Goal: Task Accomplishment & Management: Use online tool/utility

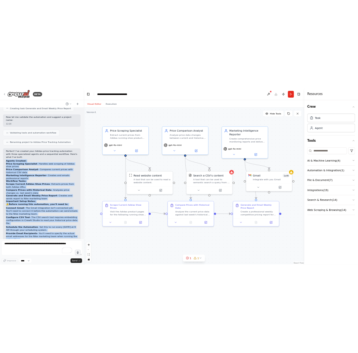
scroll to position [594, 0]
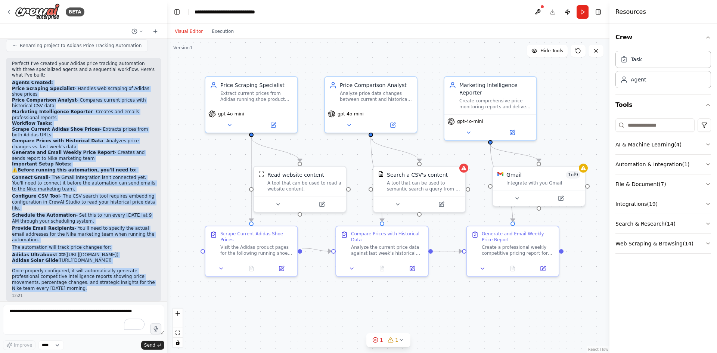
drag, startPoint x: 10, startPoint y: 140, endPoint x: 103, endPoint y: 281, distance: 168.4
click at [103, 281] on div "Perfect! I've created your Adidas price tracking automation with three speciali…" at bounding box center [83, 180] width 155 height 244
copy div "Loremi Dolorsi: Ametc Adipisci Elitseddoe - Tempori utl etdolore ma Aliqua enim…"
click at [259, 305] on div ".deletable-edge-delete-btn { width: 20px; height: 20px; border: 0px solid #ffff…" at bounding box center [388, 196] width 442 height 314
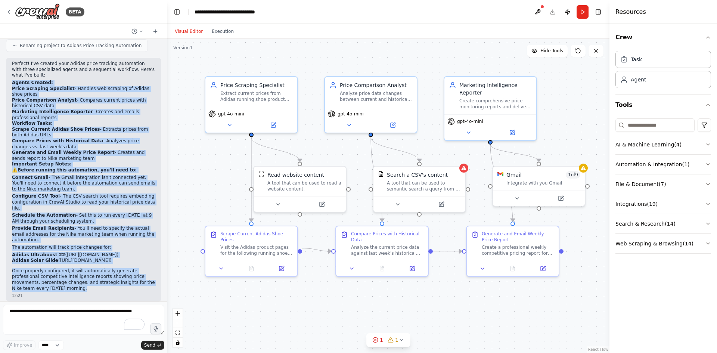
click at [195, 154] on div ".deletable-edge-delete-btn { width: 20px; height: 20px; border: 0px solid #ffff…" at bounding box center [388, 196] width 442 height 314
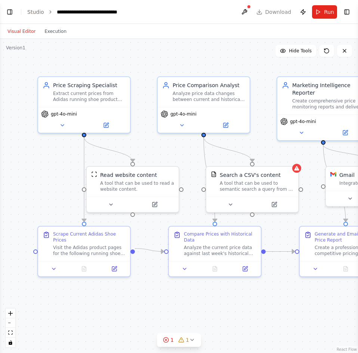
scroll to position [605, 0]
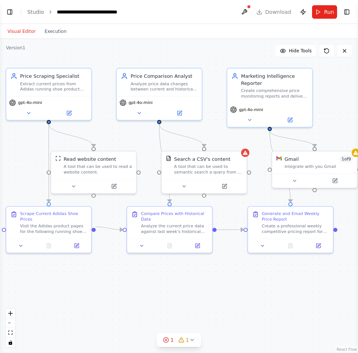
drag, startPoint x: 278, startPoint y: 273, endPoint x: 237, endPoint y: 265, distance: 41.5
click at [237, 265] on div ".deletable-edge-delete-btn { width: 20px; height: 20px; border: 0px solid #ffff…" at bounding box center [179, 196] width 358 height 314
click at [295, 179] on icon at bounding box center [294, 179] width 6 height 6
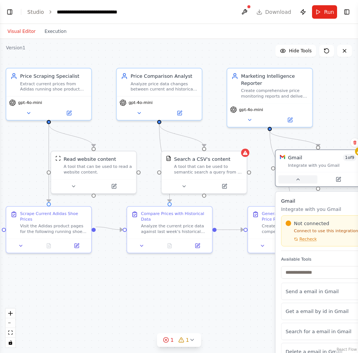
click at [295, 179] on button at bounding box center [297, 179] width 39 height 8
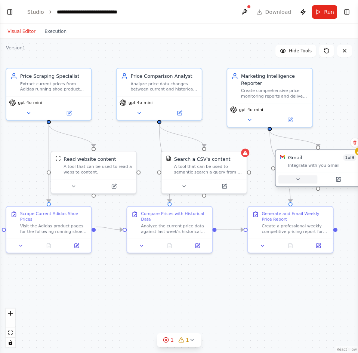
click at [295, 179] on icon at bounding box center [298, 179] width 6 height 6
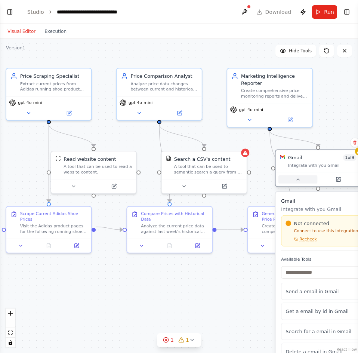
click at [300, 182] on icon at bounding box center [298, 179] width 6 height 6
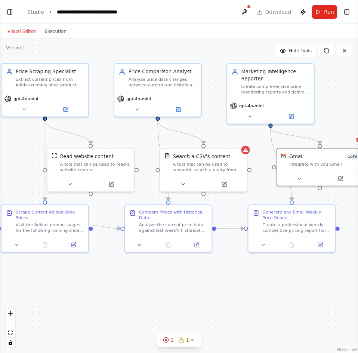
click at [91, 291] on div ".deletable-edge-delete-btn { width: 20px; height: 20px; border: 0px solid #ffff…" at bounding box center [179, 196] width 358 height 314
